Goal: Download file/media

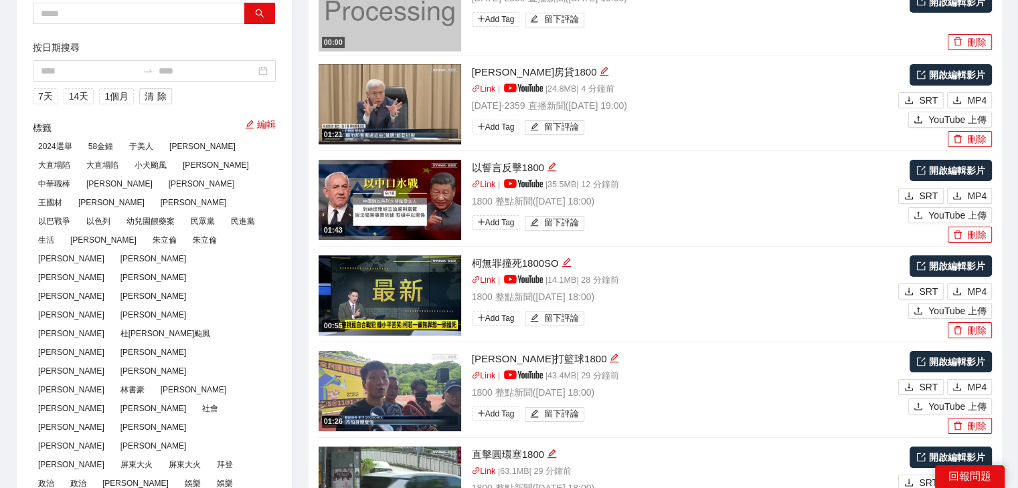
scroll to position [134, 0]
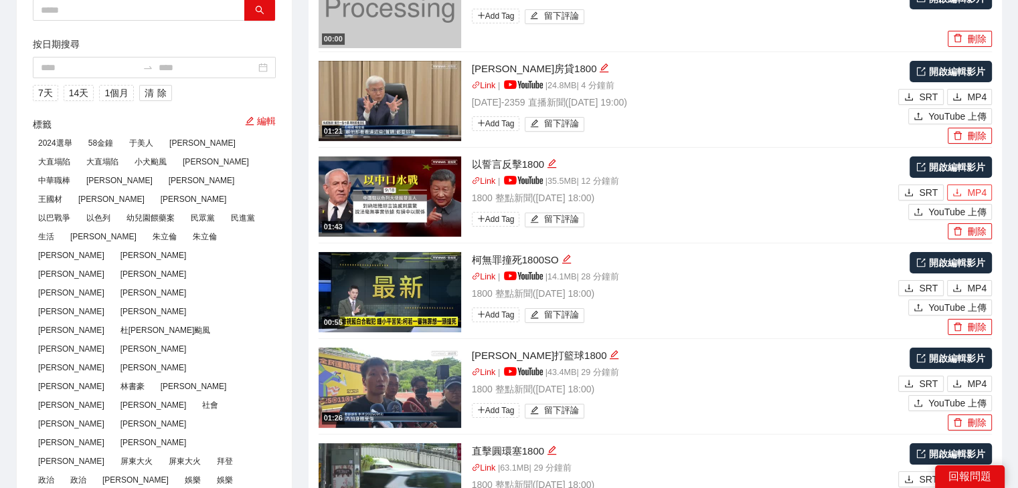
click at [962, 193] on button "MP4" at bounding box center [969, 193] width 45 height 16
click at [487, 341] on li "01:26 [PERSON_NAME]籃球1800 Link | | 43.4 MB | 29 分鐘前 1800 整點新聞 ( [DATE] 18:00 ) …" at bounding box center [654, 387] width 673 height 96
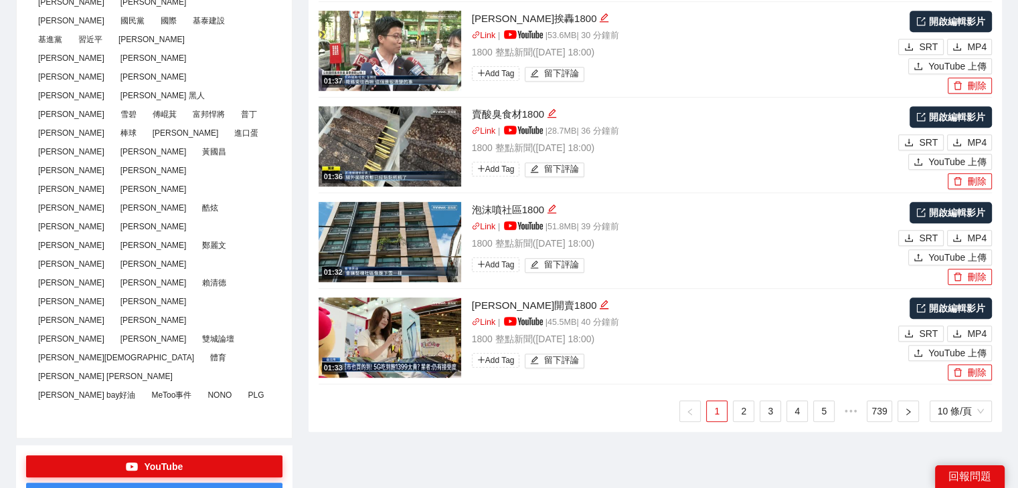
scroll to position [669, 0]
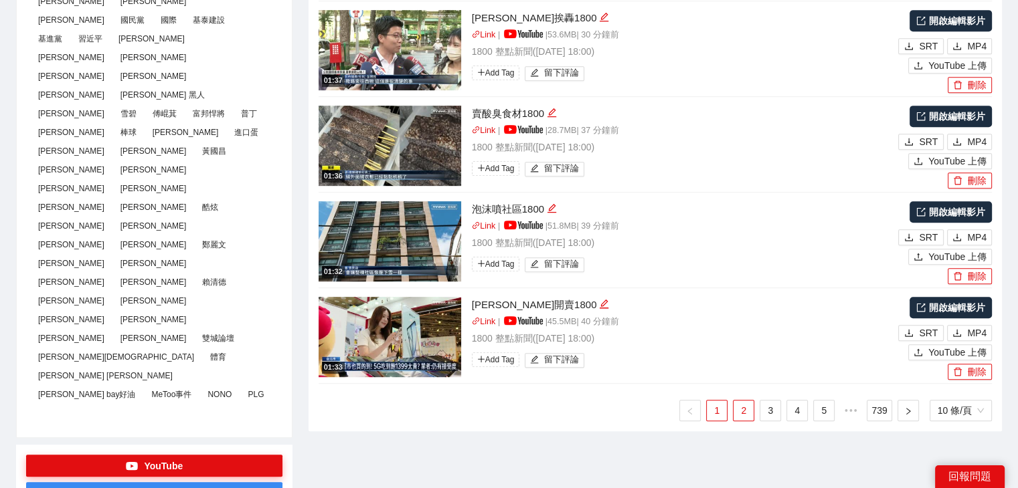
click at [737, 412] on link "2" at bounding box center [743, 411] width 20 height 20
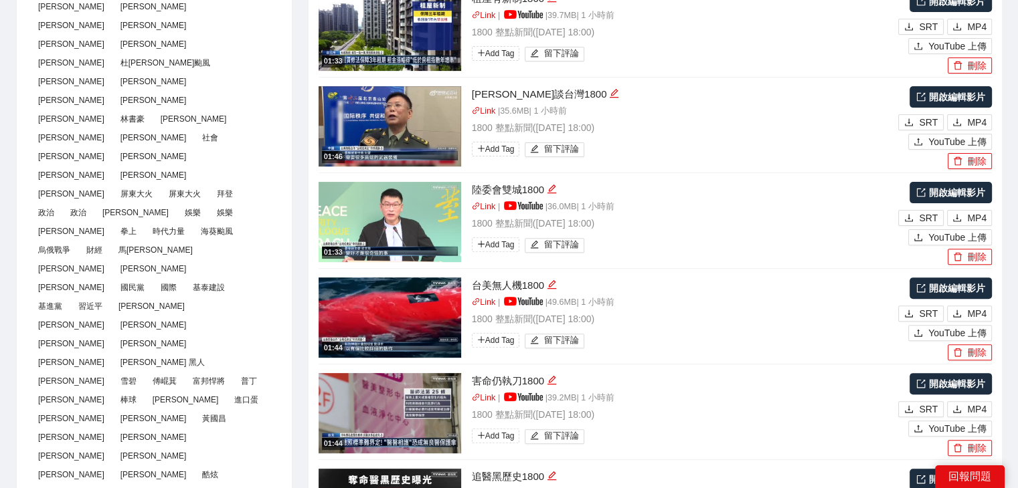
scroll to position [0, 0]
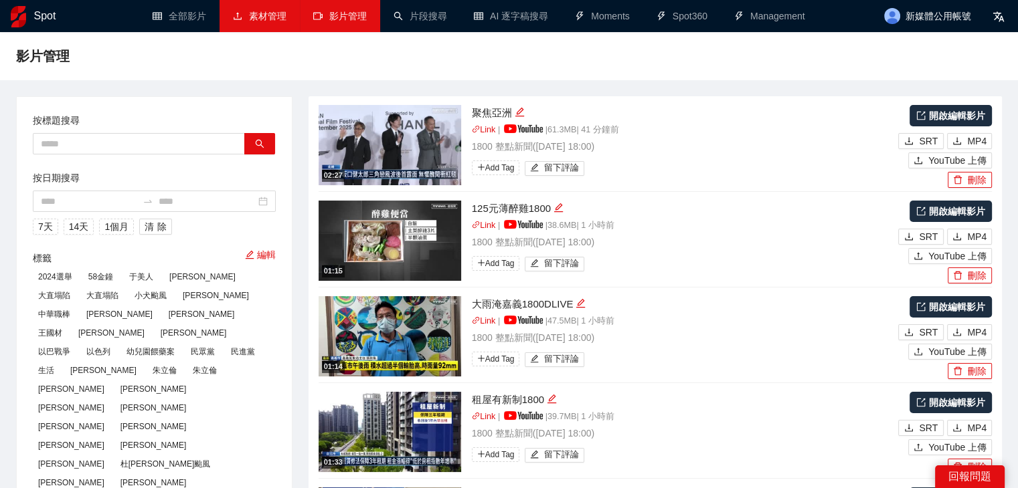
click at [269, 17] on link "素材管理" at bounding box center [260, 16] width 54 height 11
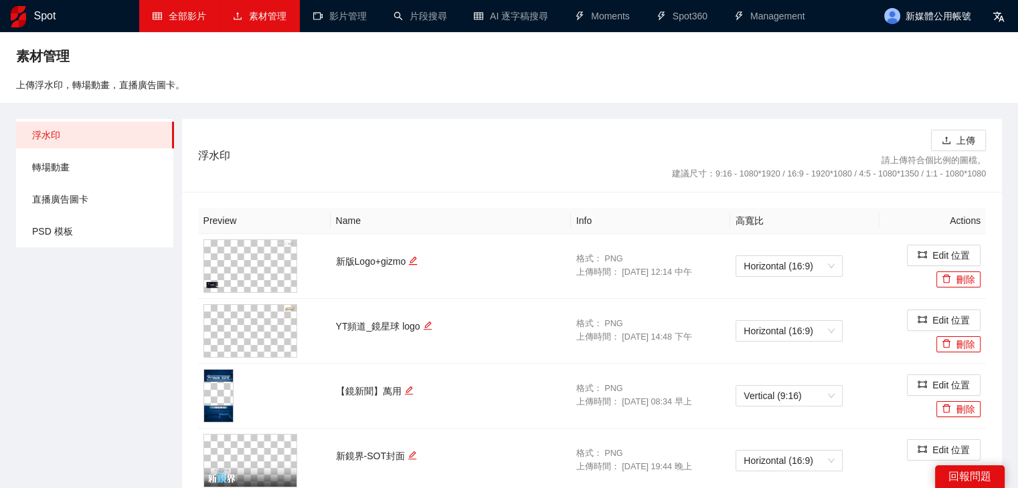
click at [173, 12] on link "全部影片" at bounding box center [180, 16] width 54 height 11
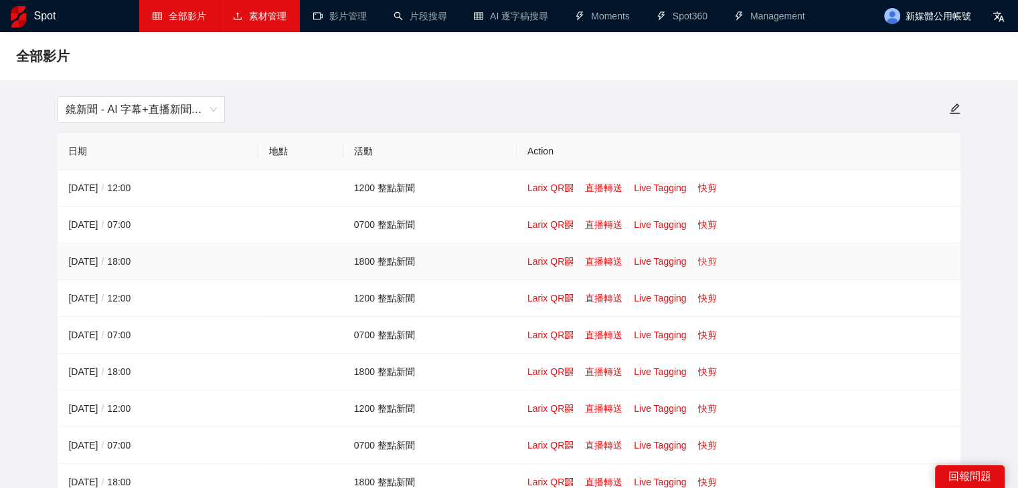
click at [711, 266] on link "快剪" at bounding box center [707, 261] width 19 height 11
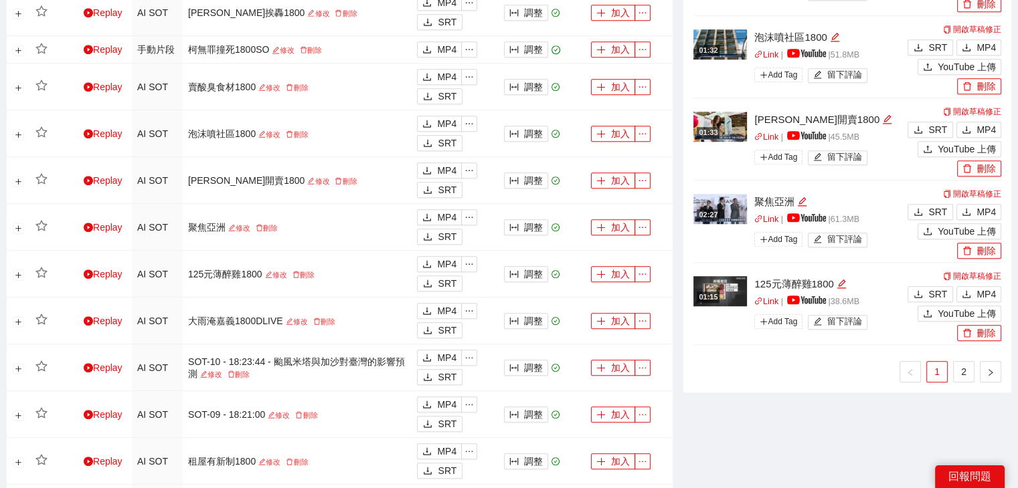
scroll to position [1070, 0]
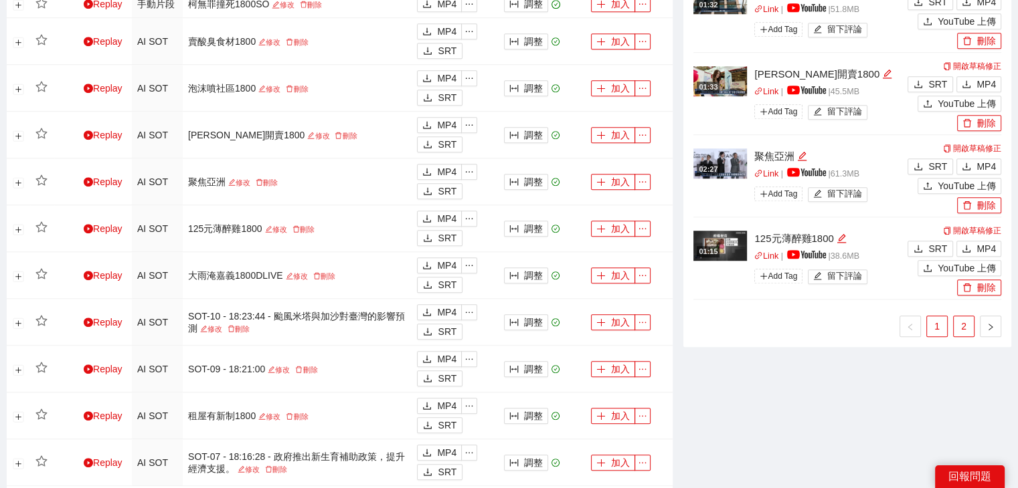
click at [959, 327] on link "2" at bounding box center [963, 326] width 20 height 20
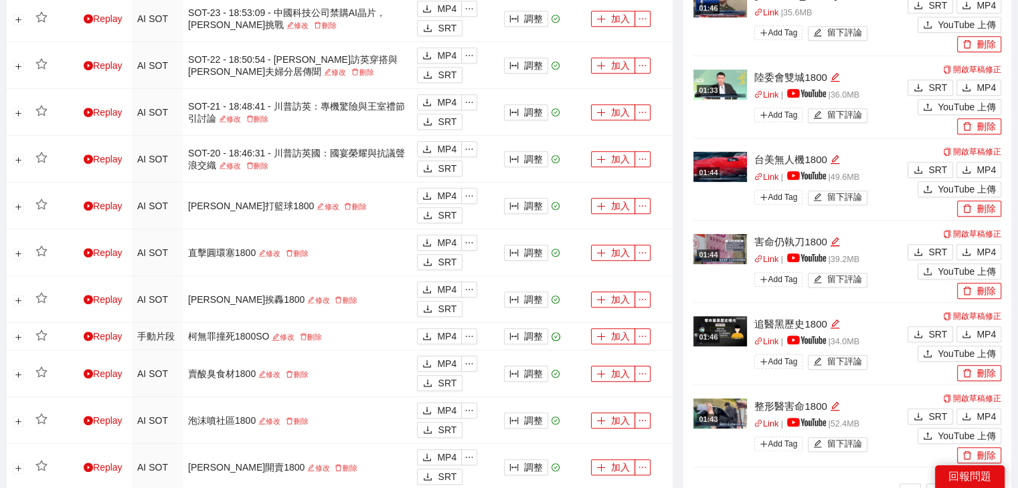
scroll to position [669, 0]
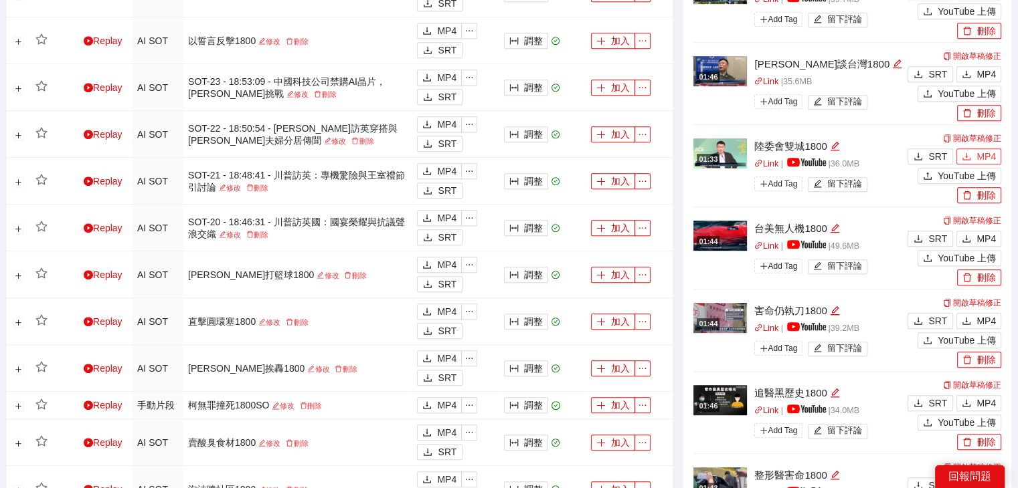
click at [985, 153] on span "MP4" at bounding box center [985, 156] width 19 height 15
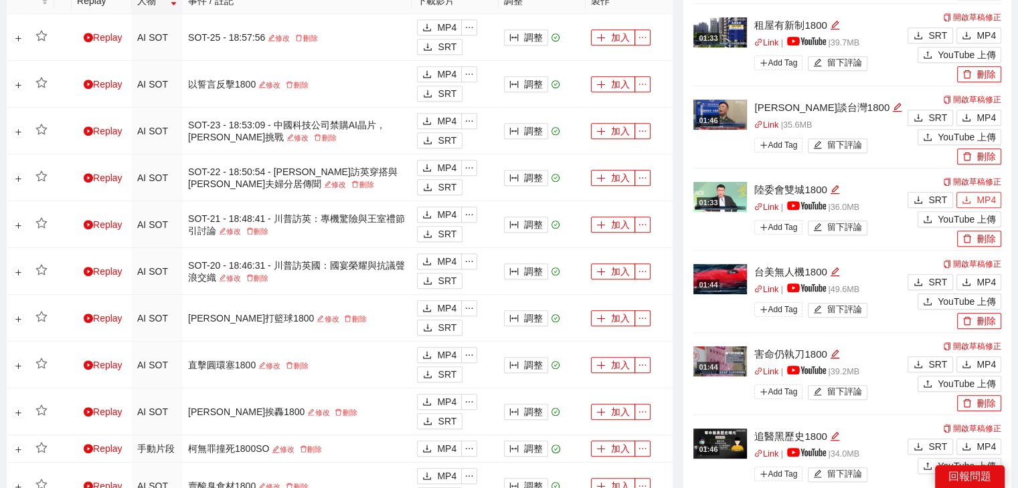
scroll to position [602, 0]
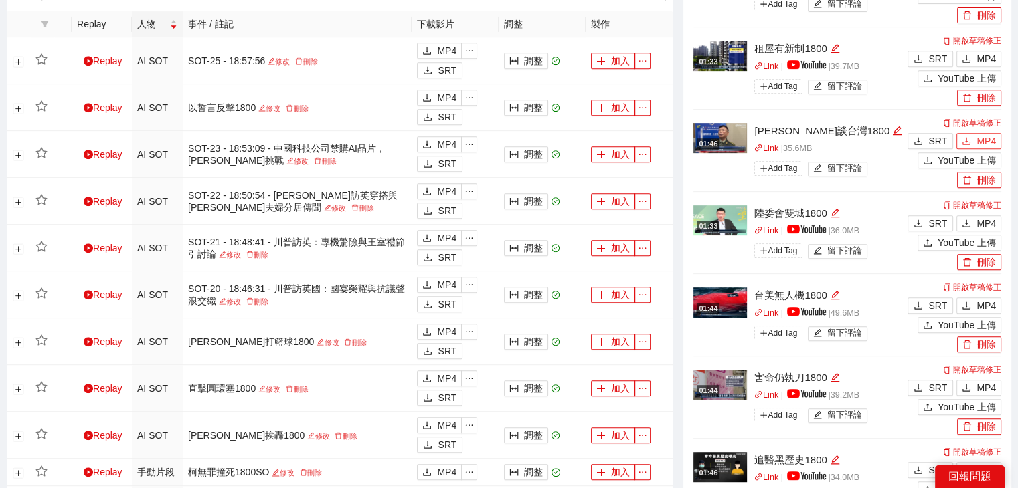
click at [983, 134] on span "MP4" at bounding box center [985, 141] width 19 height 15
click at [990, 300] on span "MP4" at bounding box center [985, 305] width 19 height 15
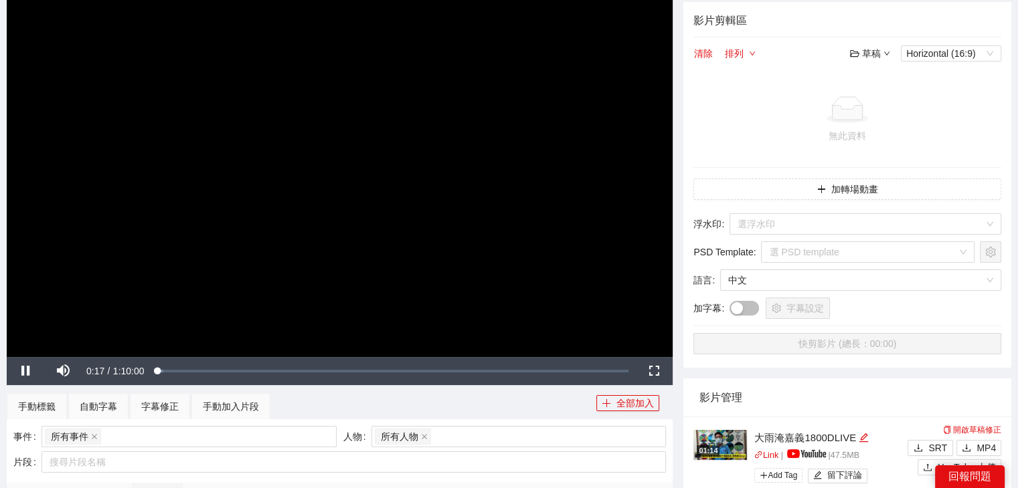
scroll to position [0, 0]
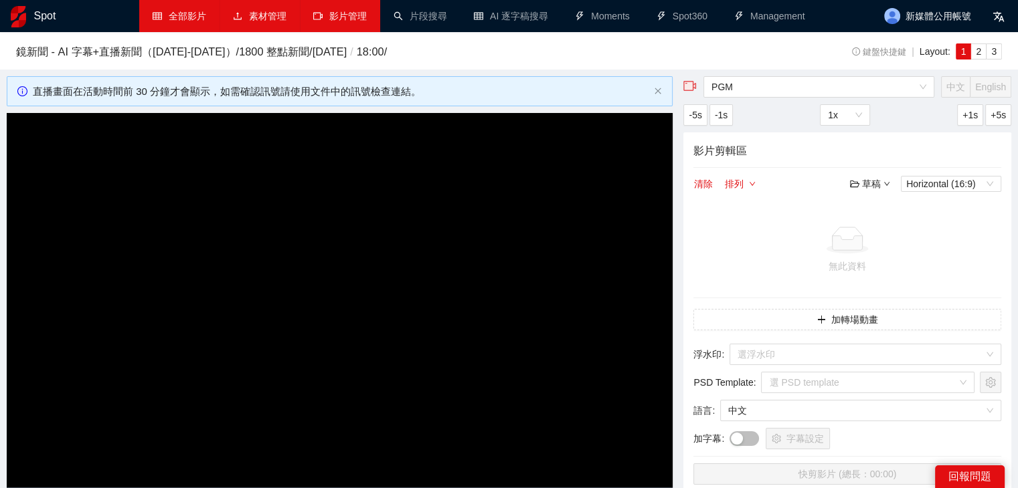
click at [355, 20] on link "影片管理" at bounding box center [340, 16] width 54 height 11
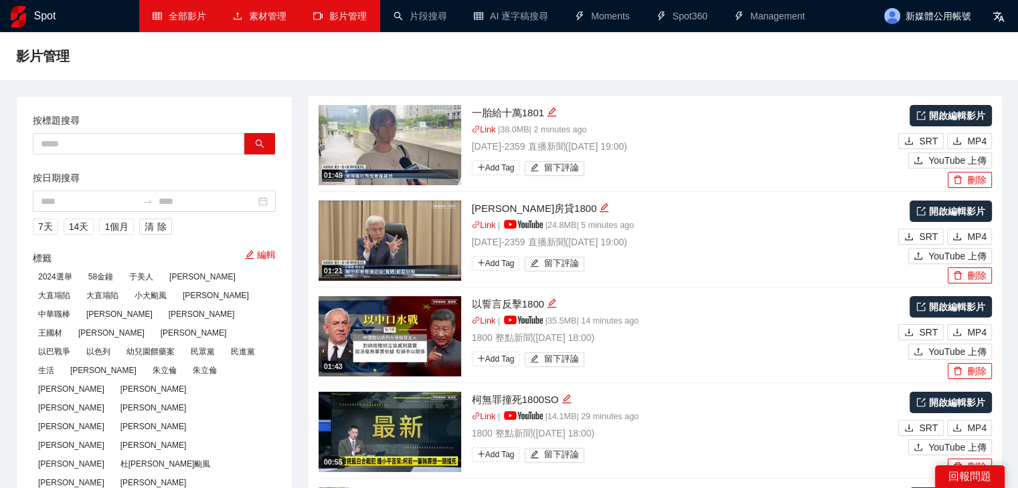
type textarea "**********"
